Goal: Find specific page/section: Find specific page/section

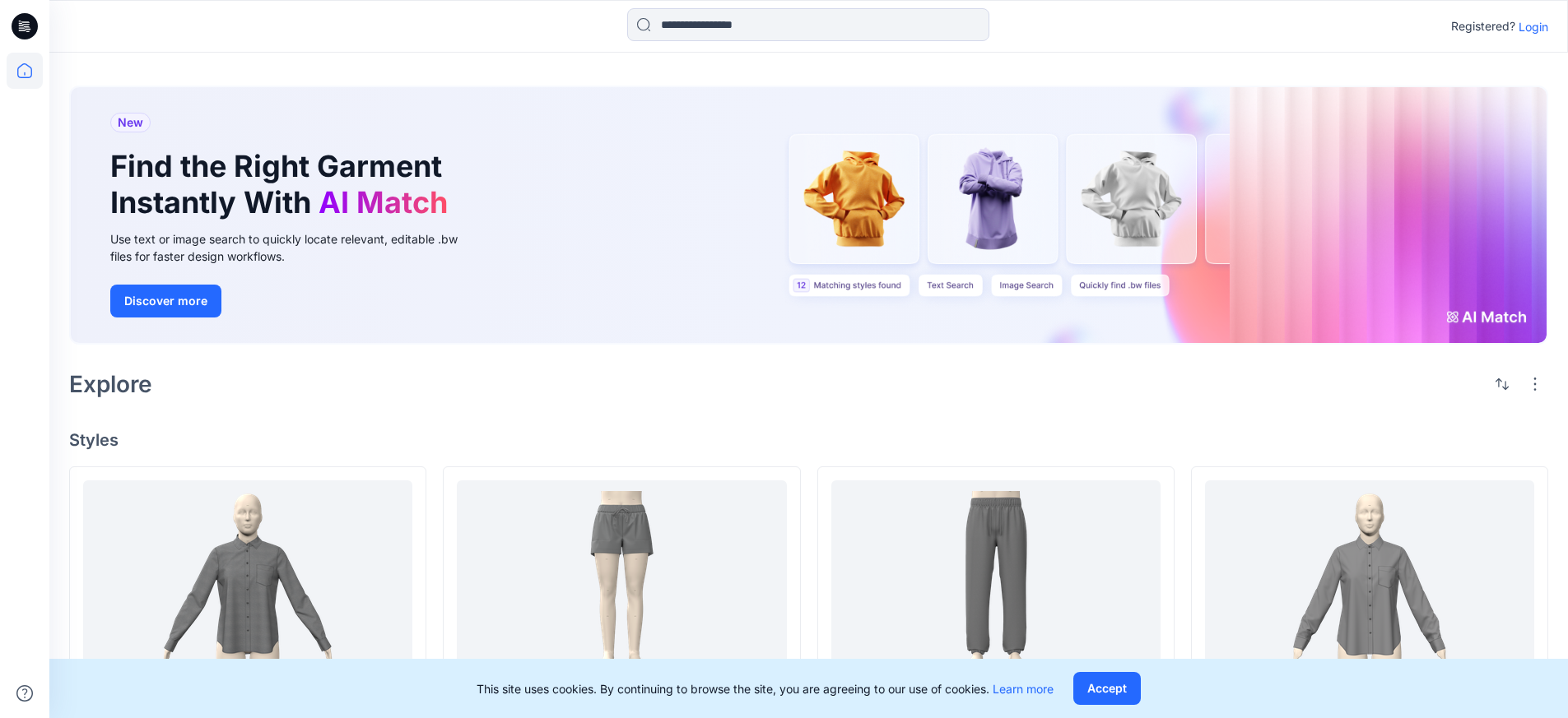
click at [1529, 29] on p "Login" at bounding box center [1533, 27] width 29 height 18
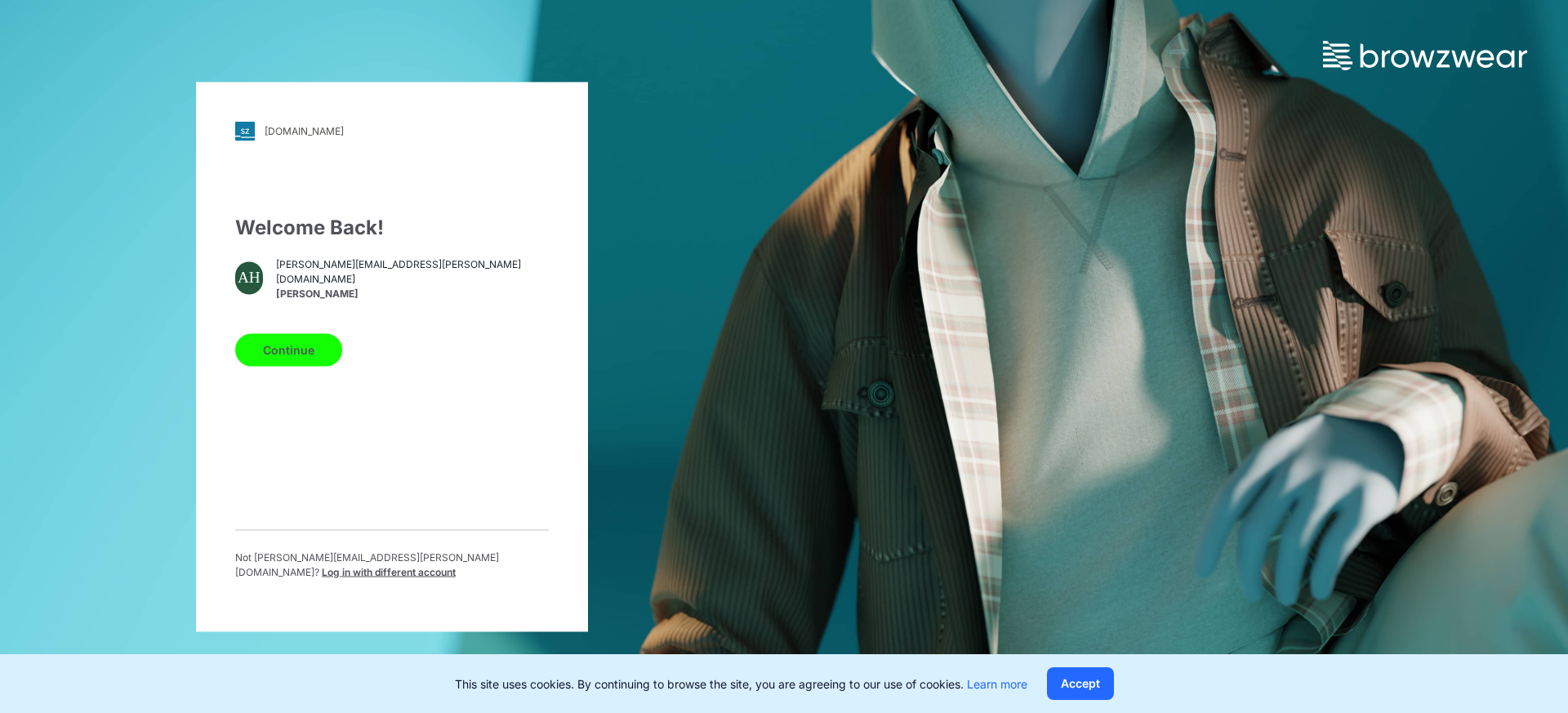
click at [314, 346] on button "Continue" at bounding box center [289, 350] width 107 height 33
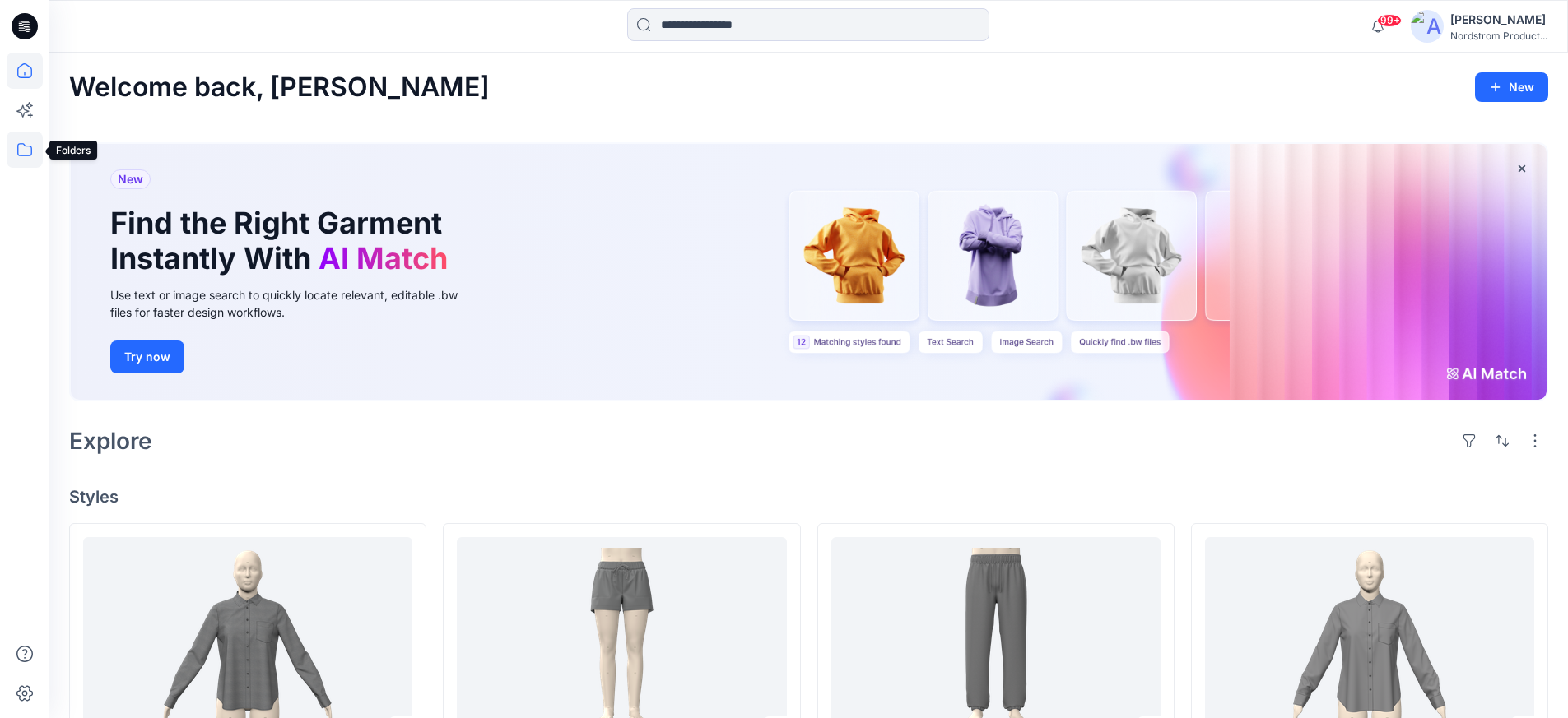
click at [24, 147] on icon at bounding box center [24, 149] width 36 height 36
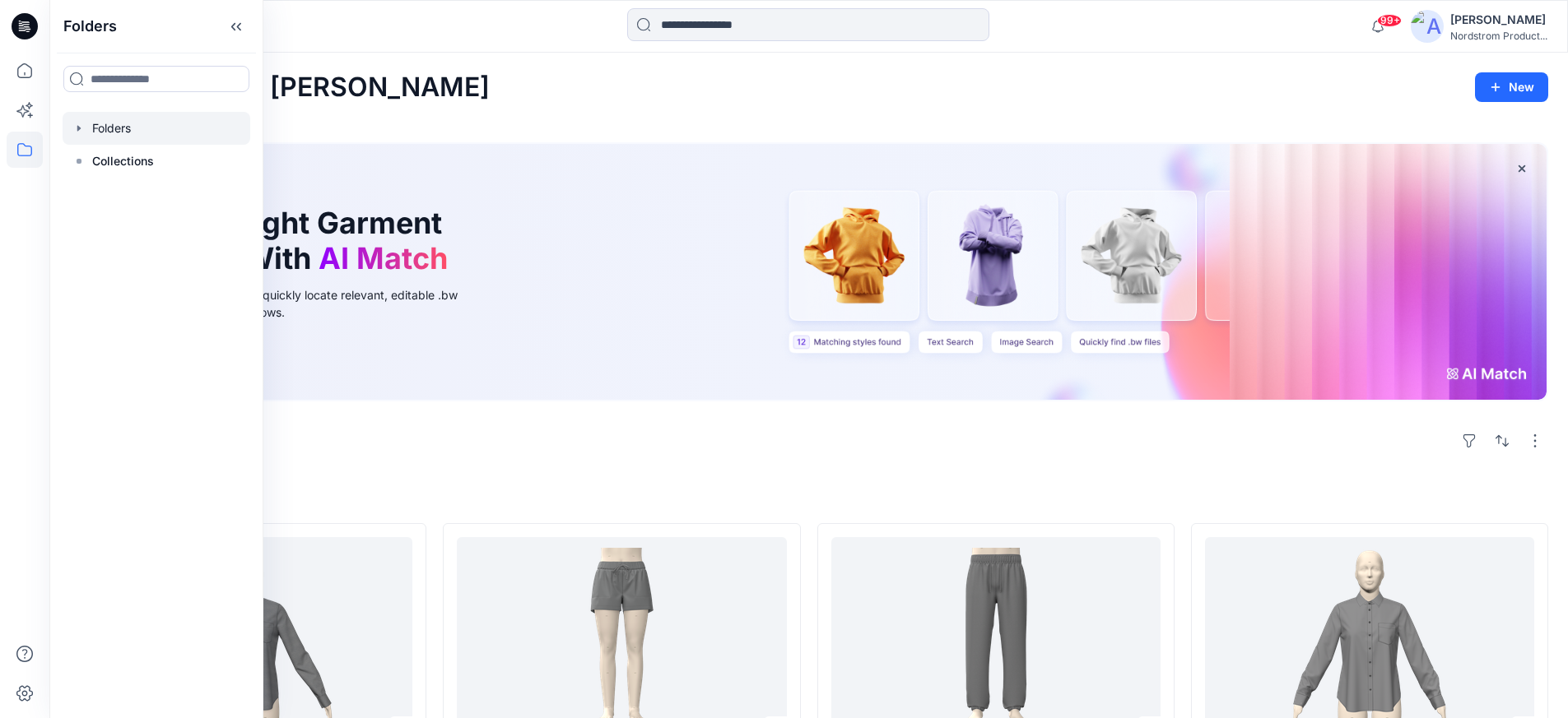
click at [105, 135] on div at bounding box center [156, 128] width 188 height 33
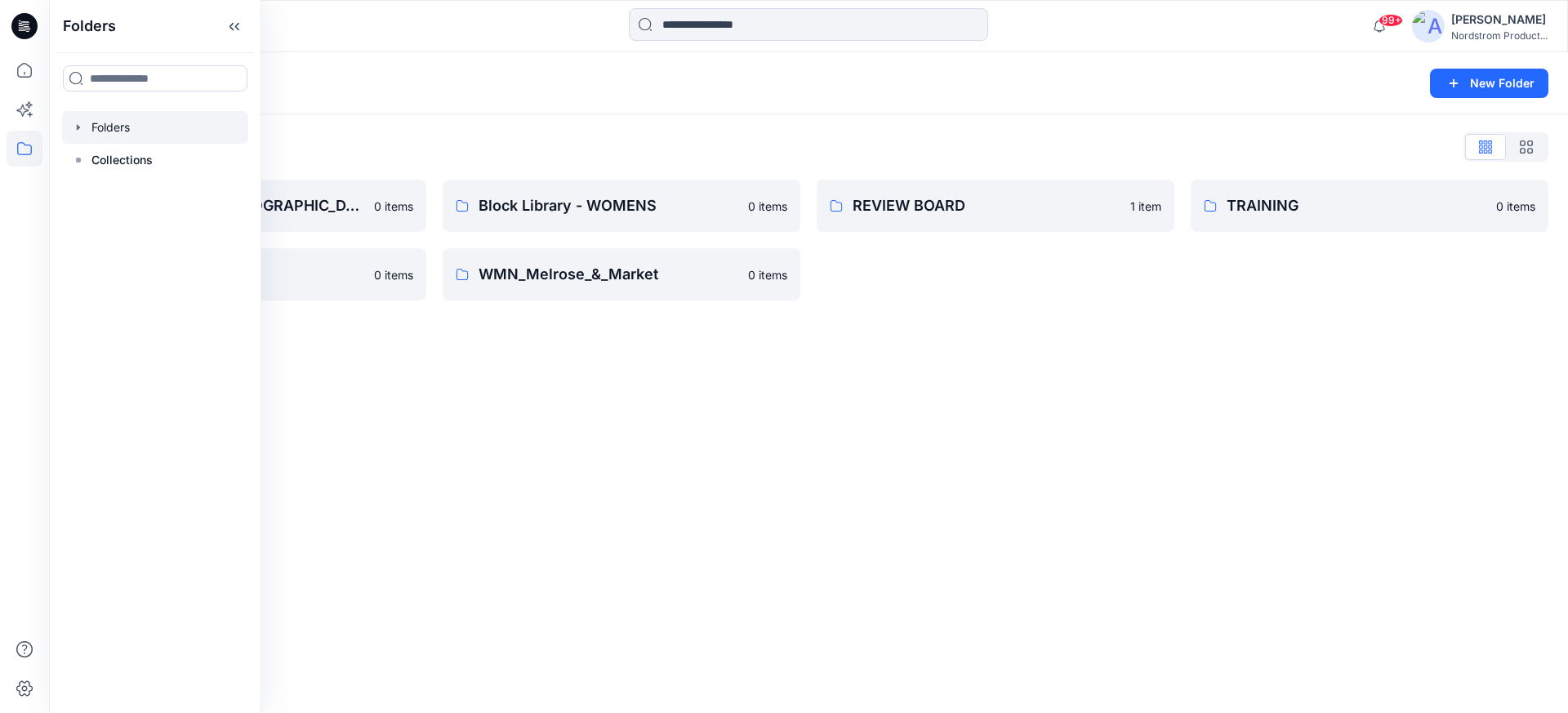
click at [900, 337] on div "Folders New Folder Folders List Block Library - NON BINARY MENS - MISSY 0 items…" at bounding box center [808, 383] width 1519 height 661
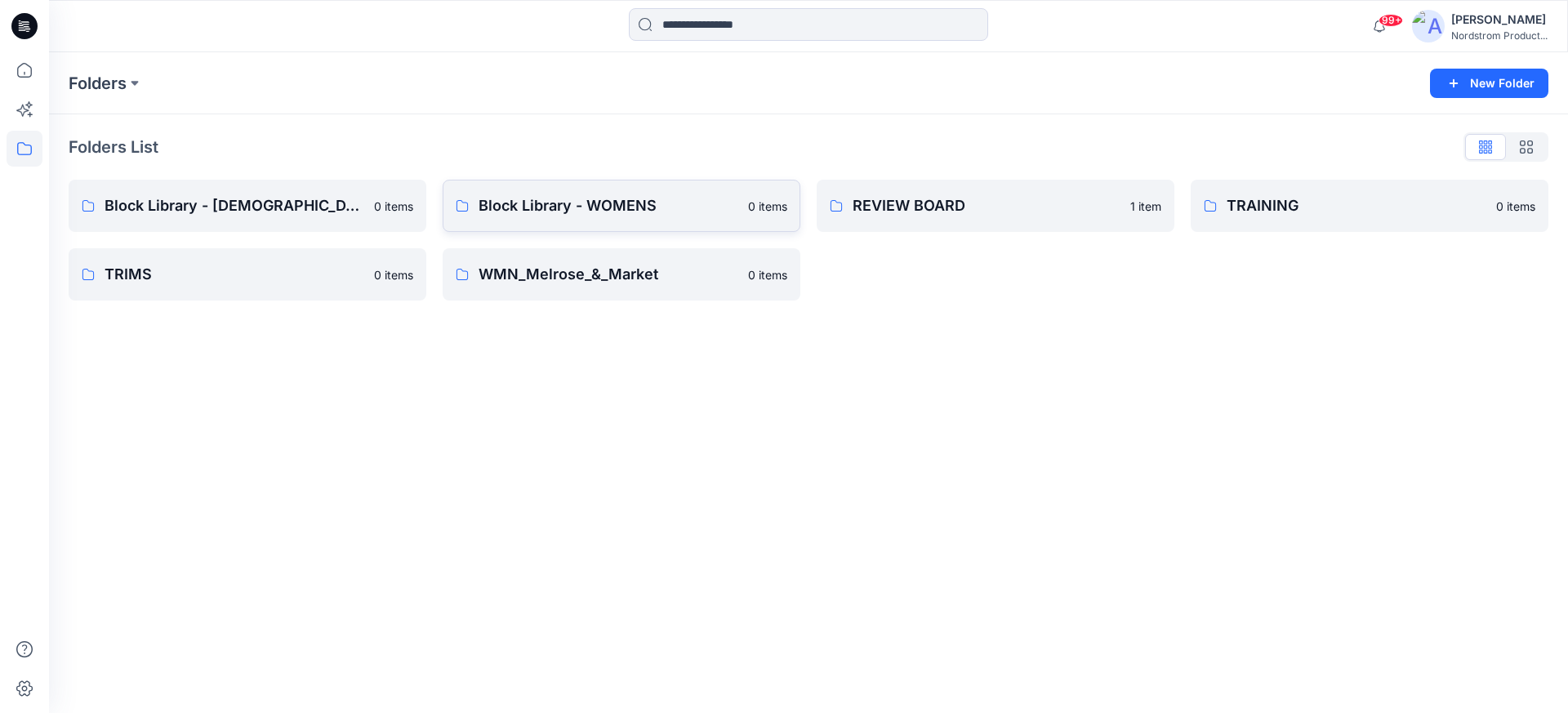
click at [593, 220] on link "Block Library - WOMENS 0 items" at bounding box center [621, 206] width 357 height 52
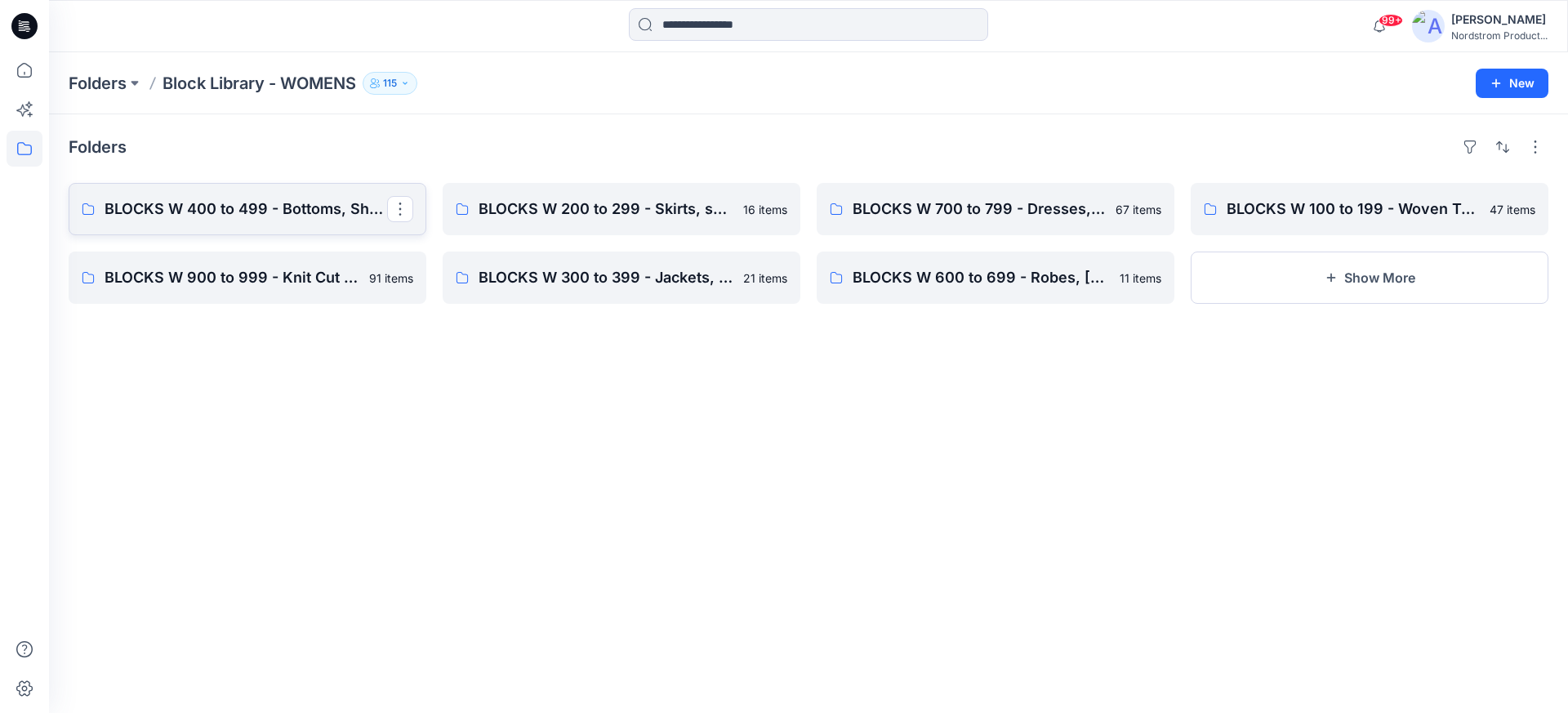
click at [295, 205] on p "BLOCKS W 400 to 499 - Bottoms, Shorts" at bounding box center [245, 210] width 283 height 23
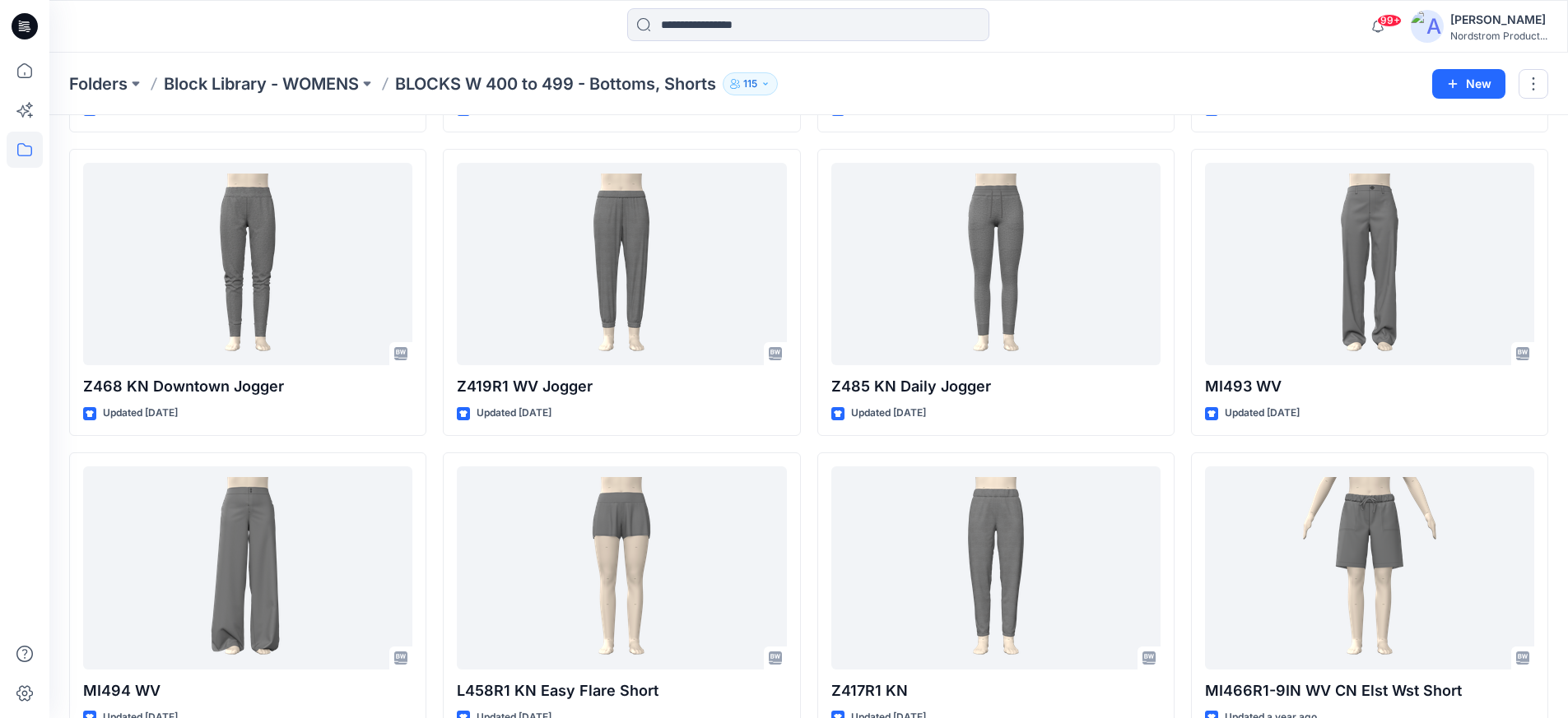
scroll to position [2791, 0]
